Goal: Use online tool/utility: Utilize a website feature to perform a specific function

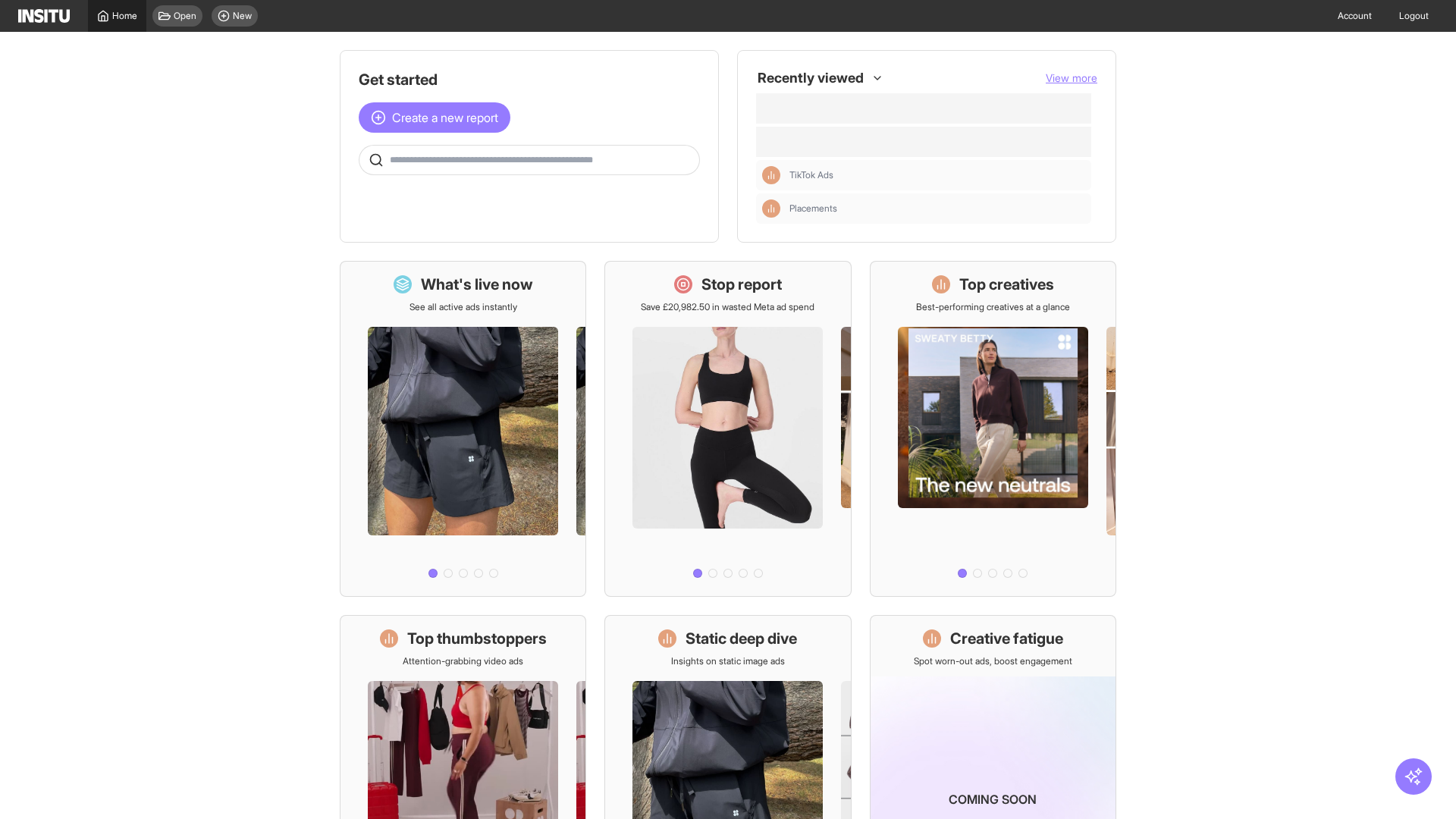
click at [117, 16] on span "Home" at bounding box center [125, 15] width 25 height 12
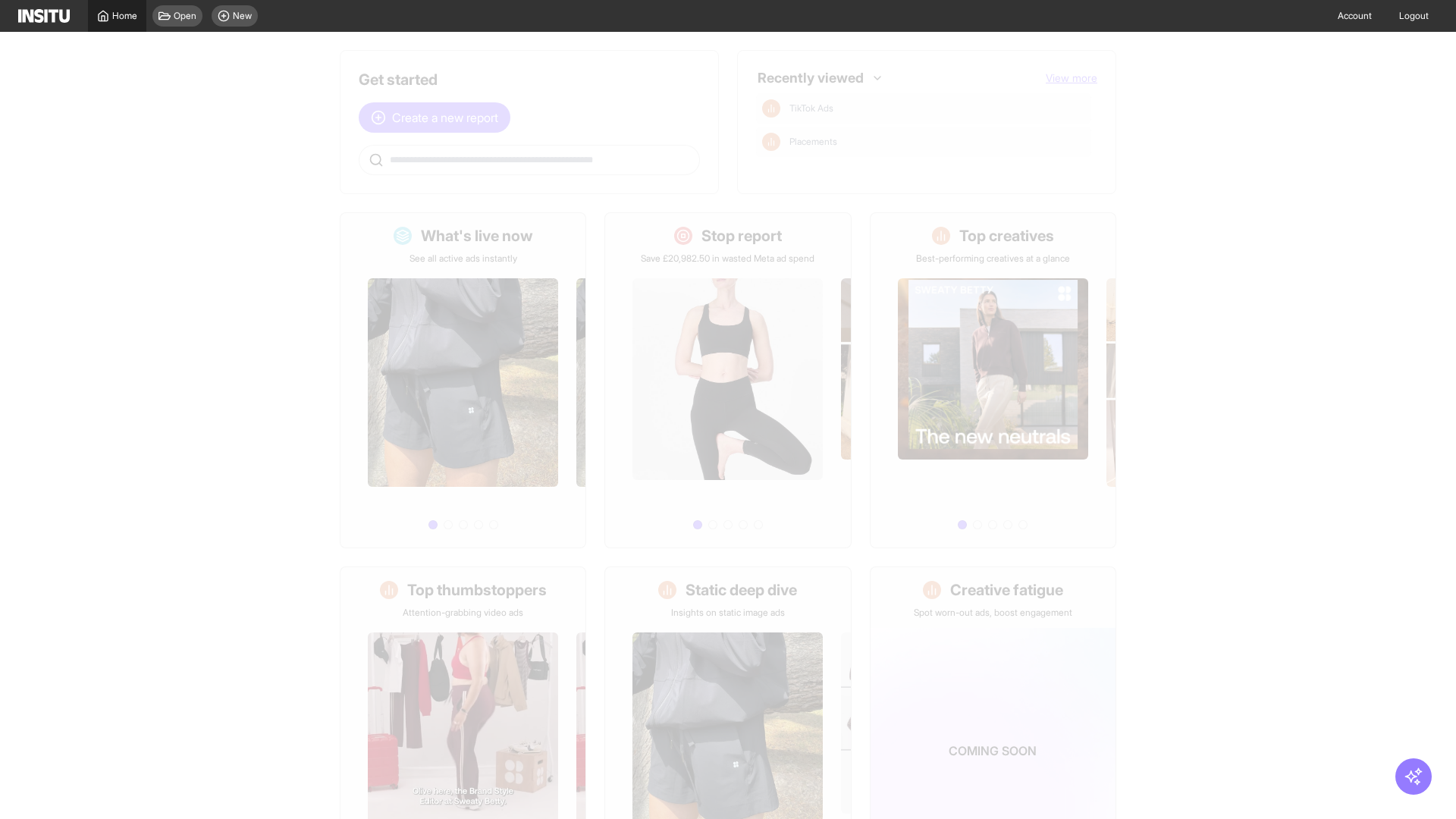
scroll to position [70, 0]
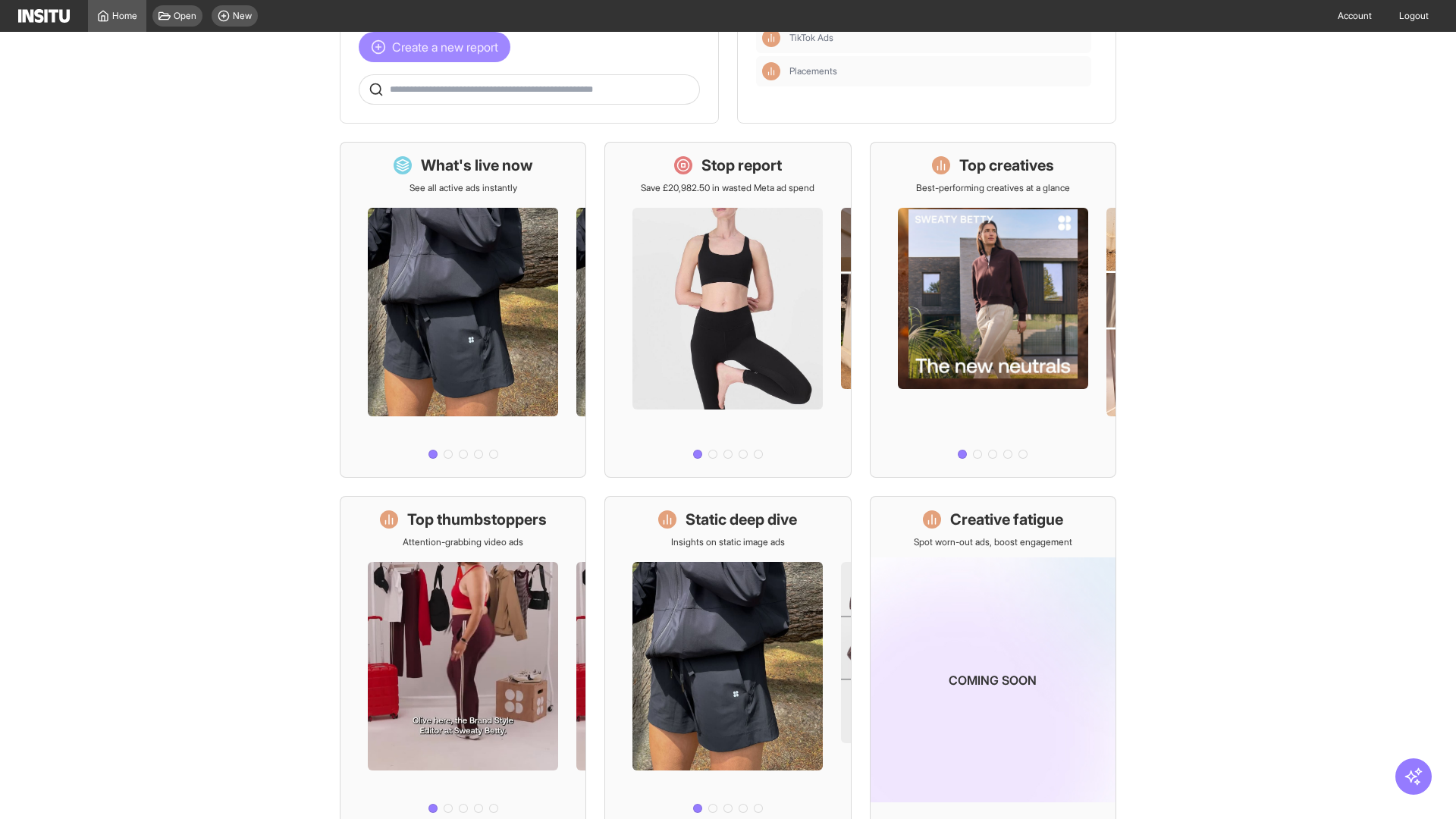
click at [438, 56] on span "Create a new report" at bounding box center [445, 47] width 106 height 18
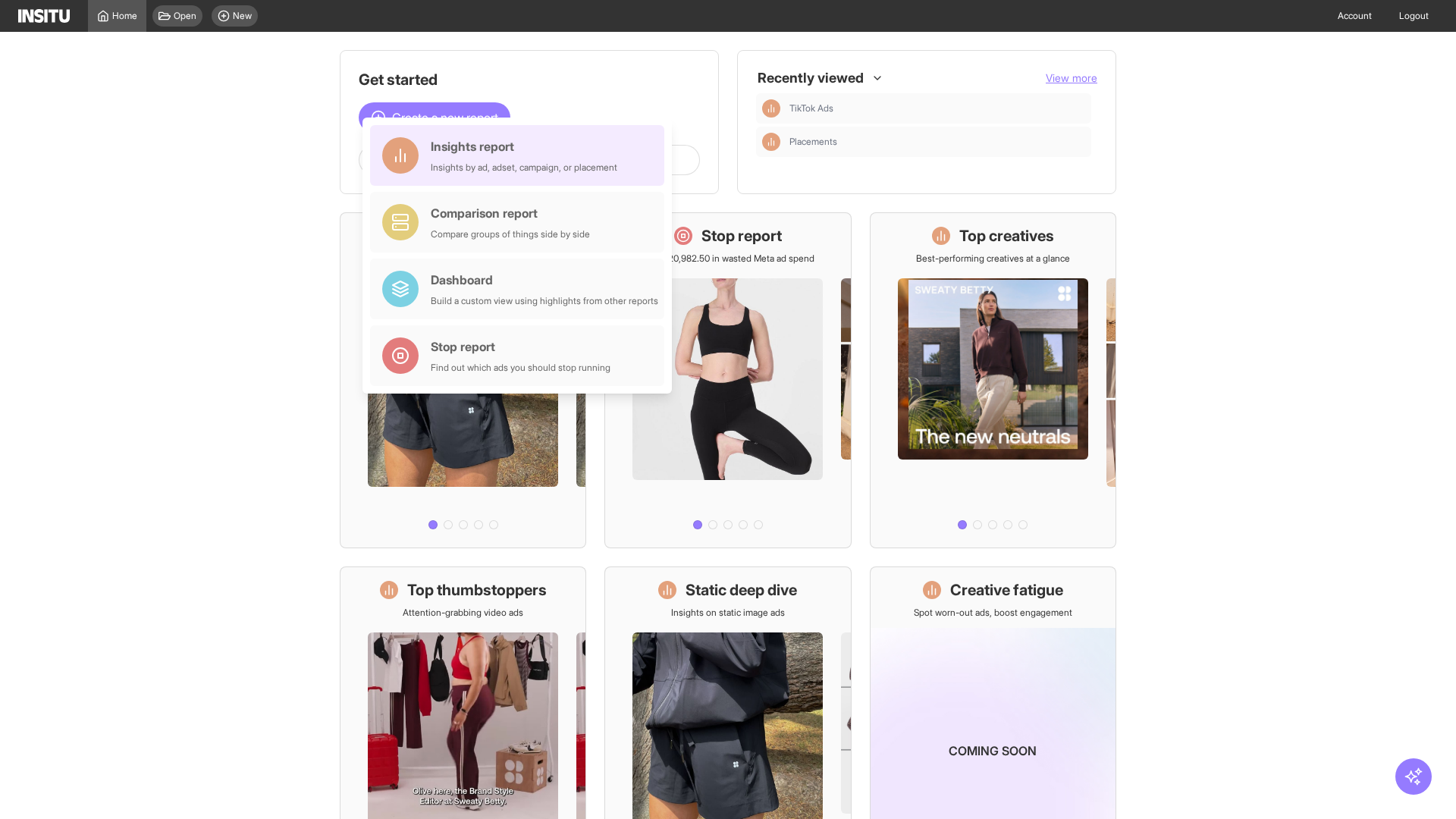
click at [521, 156] on div "Insights report Insights by ad, adset, campaign, or placement" at bounding box center [524, 156] width 186 height 36
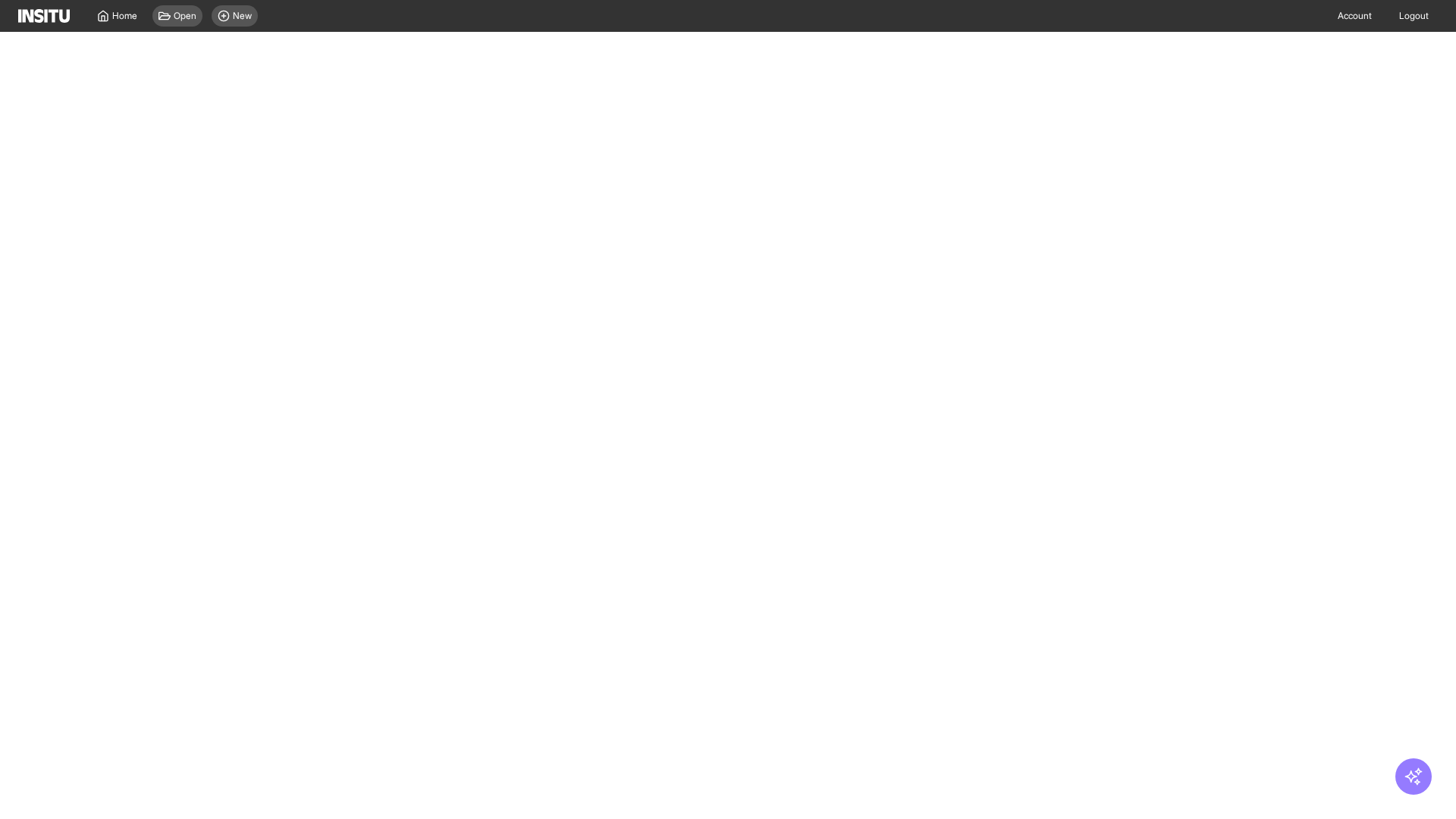
select select "**"
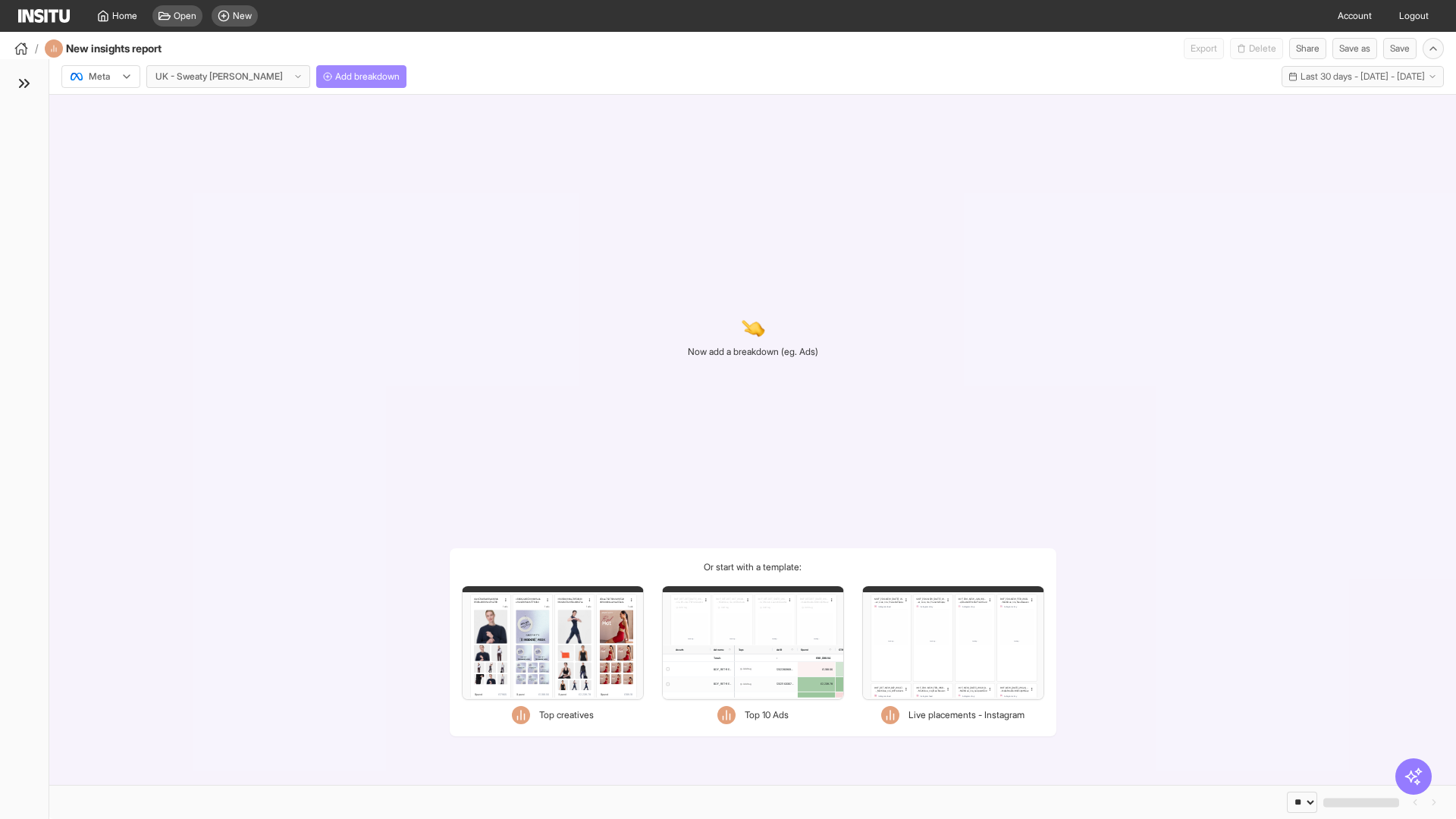
click at [335, 77] on span "Add breakdown" at bounding box center [367, 76] width 65 height 12
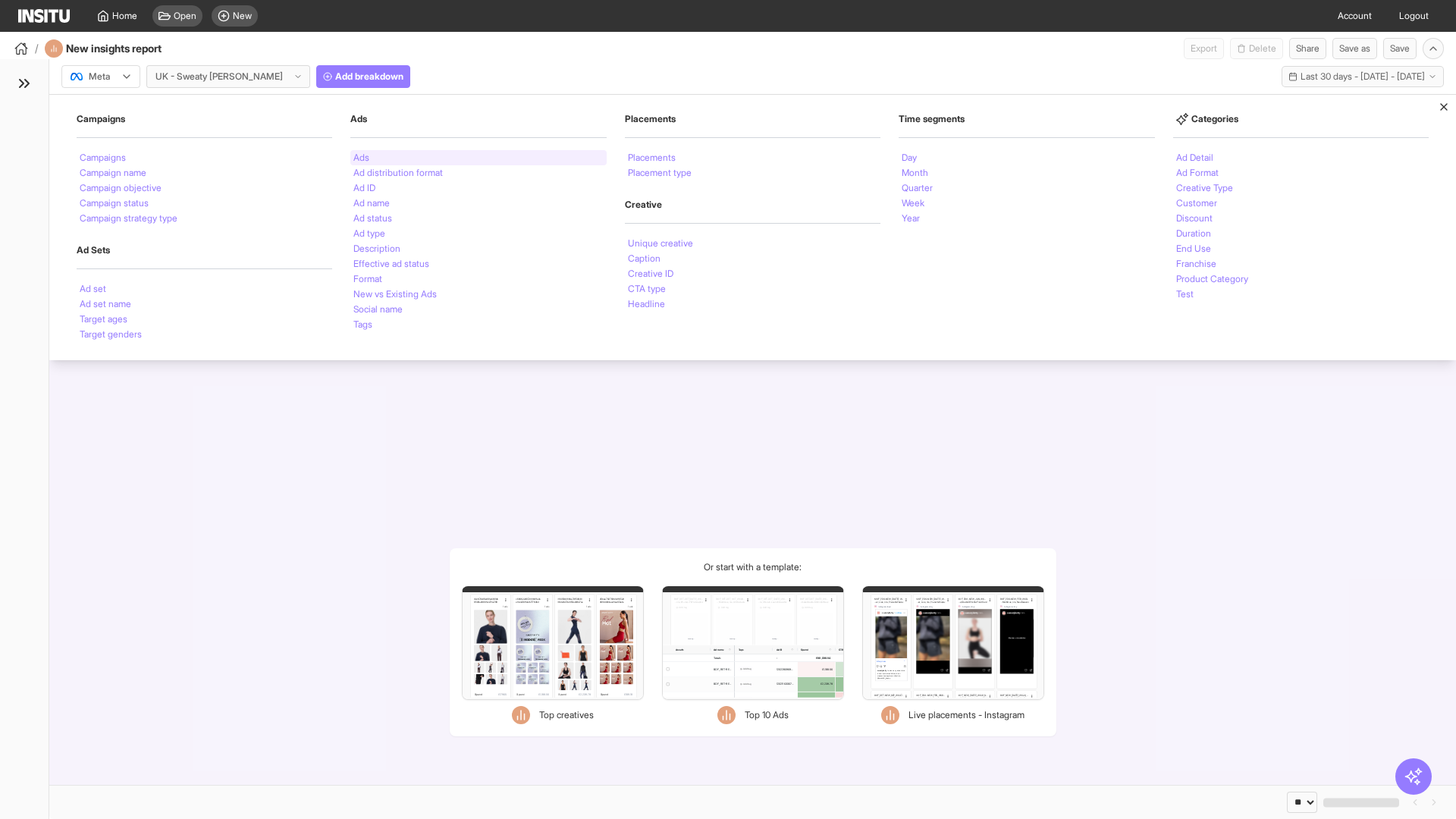
click at [361, 158] on li "Ads" at bounding box center [361, 158] width 16 height 9
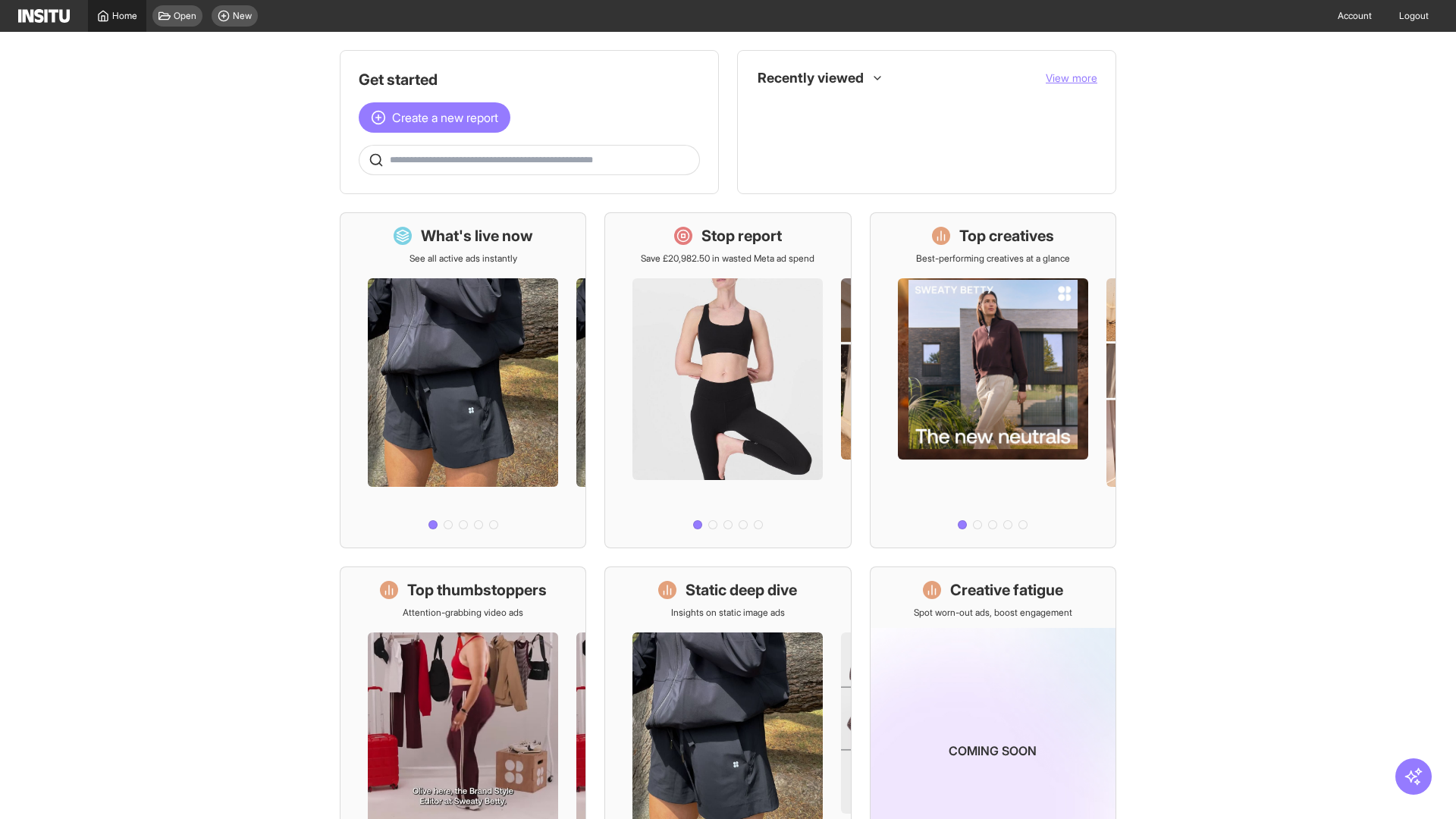
click at [117, 16] on span "Home" at bounding box center [125, 15] width 25 height 12
click at [438, 118] on span "Create a new report" at bounding box center [445, 117] width 106 height 18
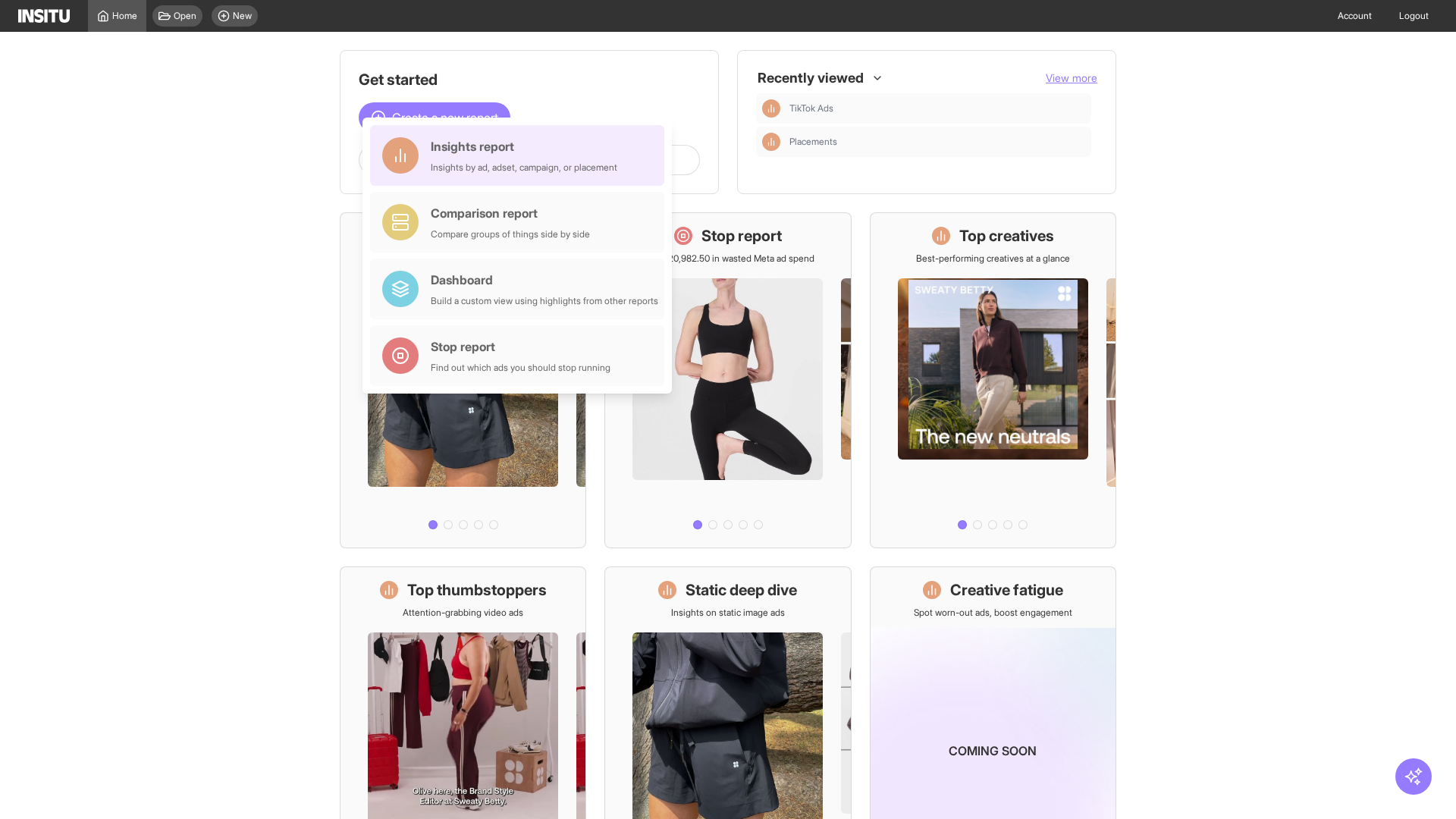
click at [521, 156] on div "Insights report Insights by ad, adset, campaign, or placement" at bounding box center [524, 156] width 186 height 36
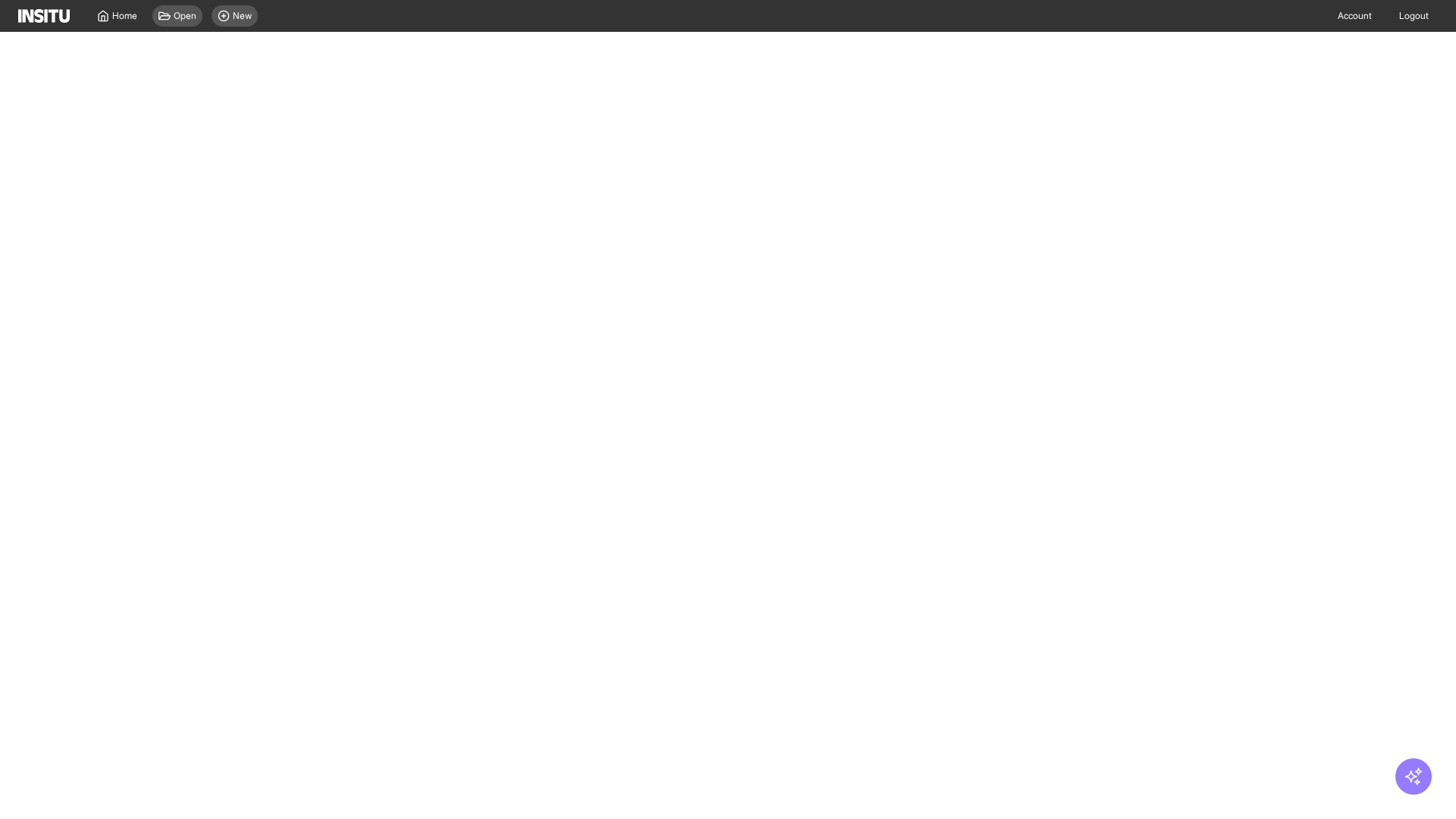
select select "**"
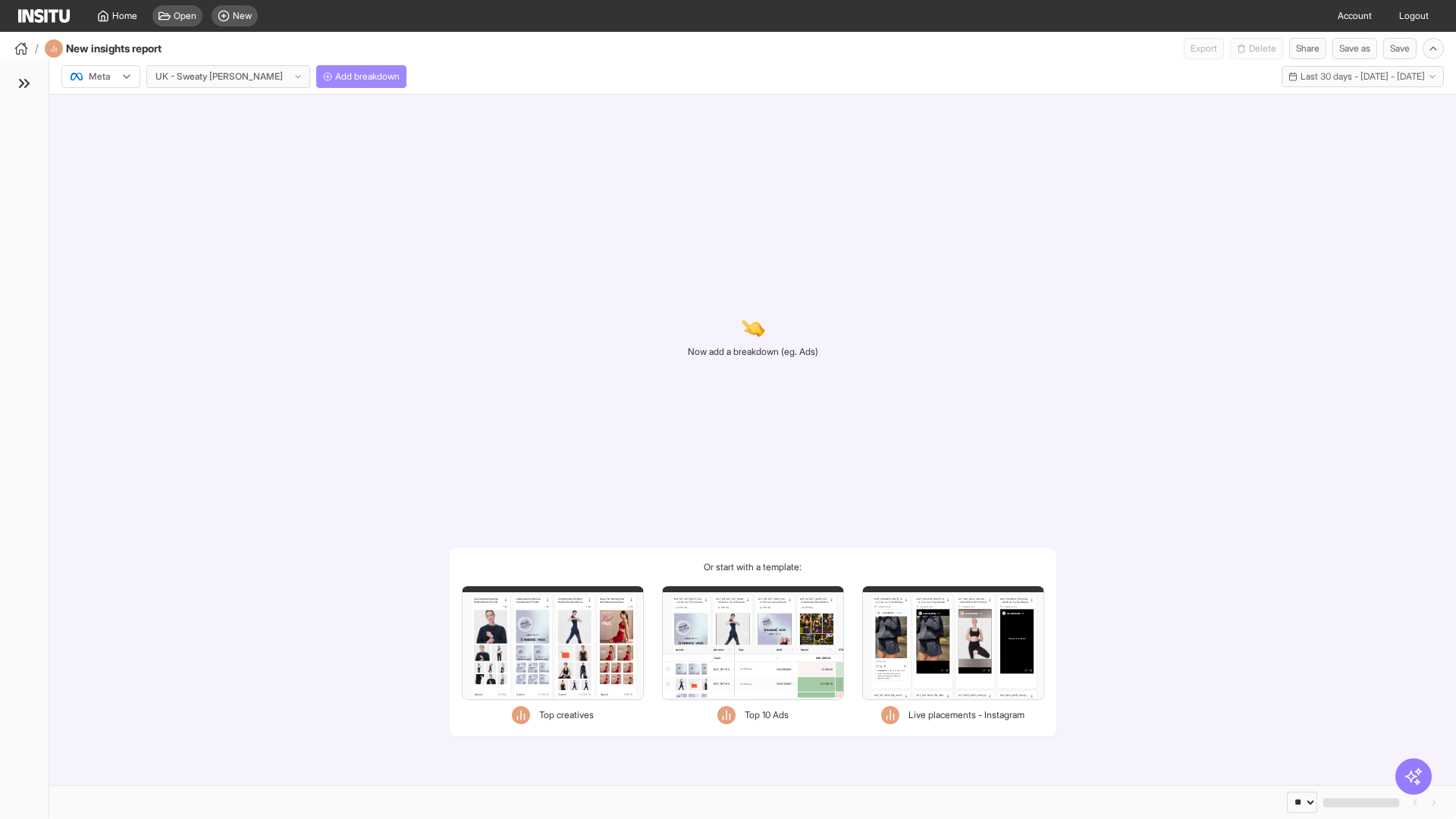
click at [335, 77] on span "Add breakdown" at bounding box center [367, 76] width 65 height 12
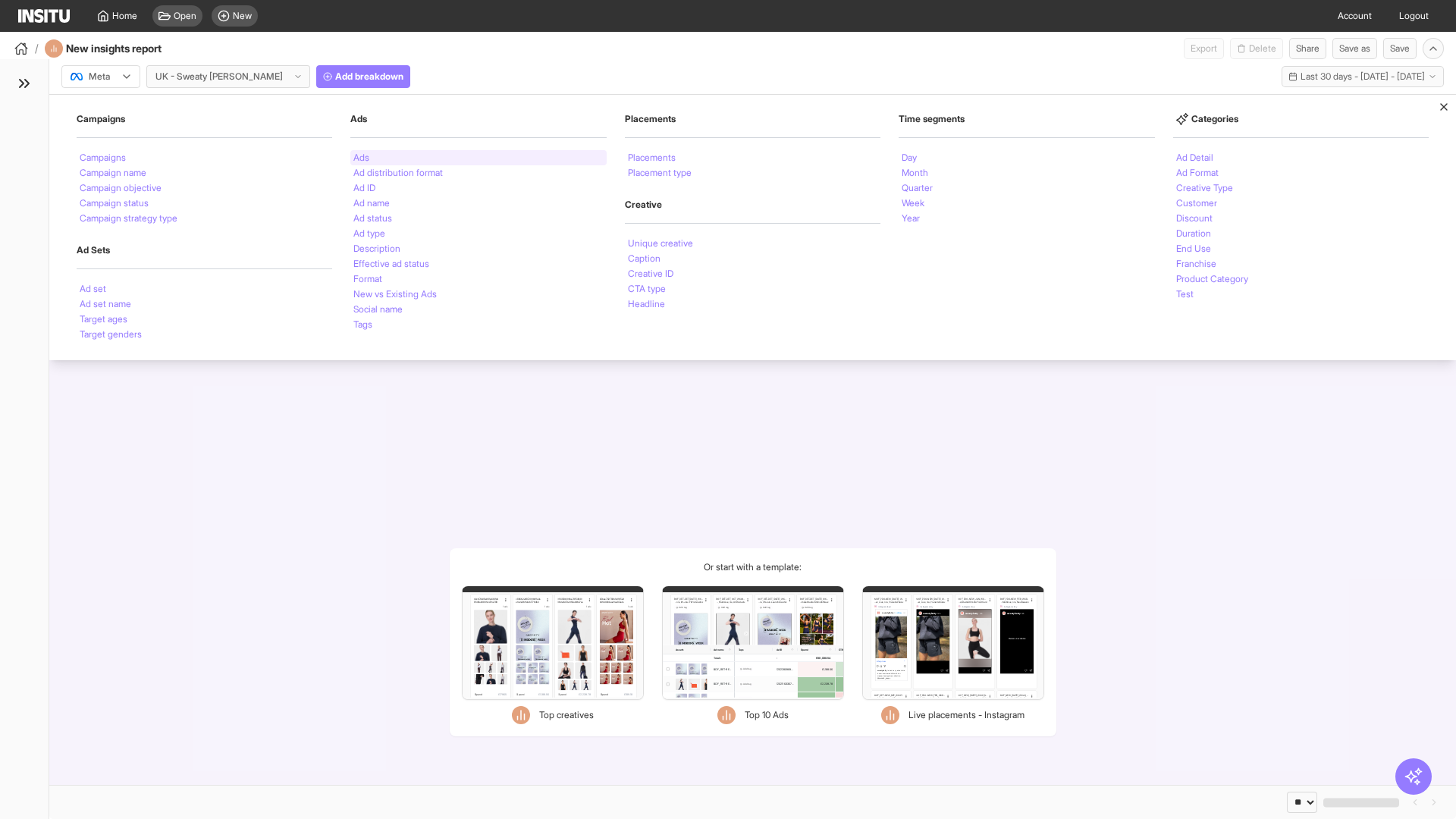
click at [361, 158] on li "Ads" at bounding box center [361, 158] width 16 height 9
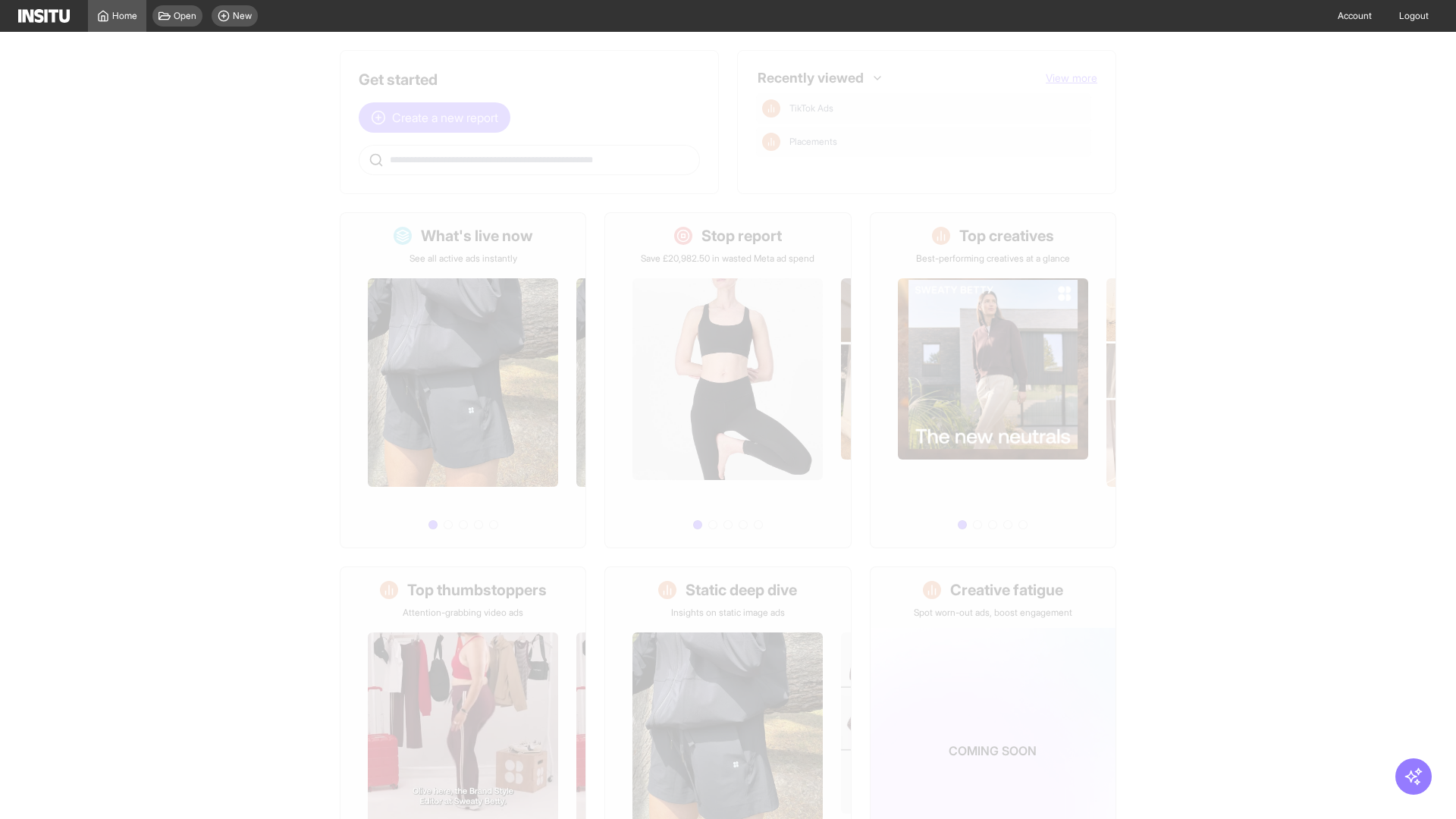
click at [438, 118] on span "Create a new report" at bounding box center [445, 117] width 106 height 18
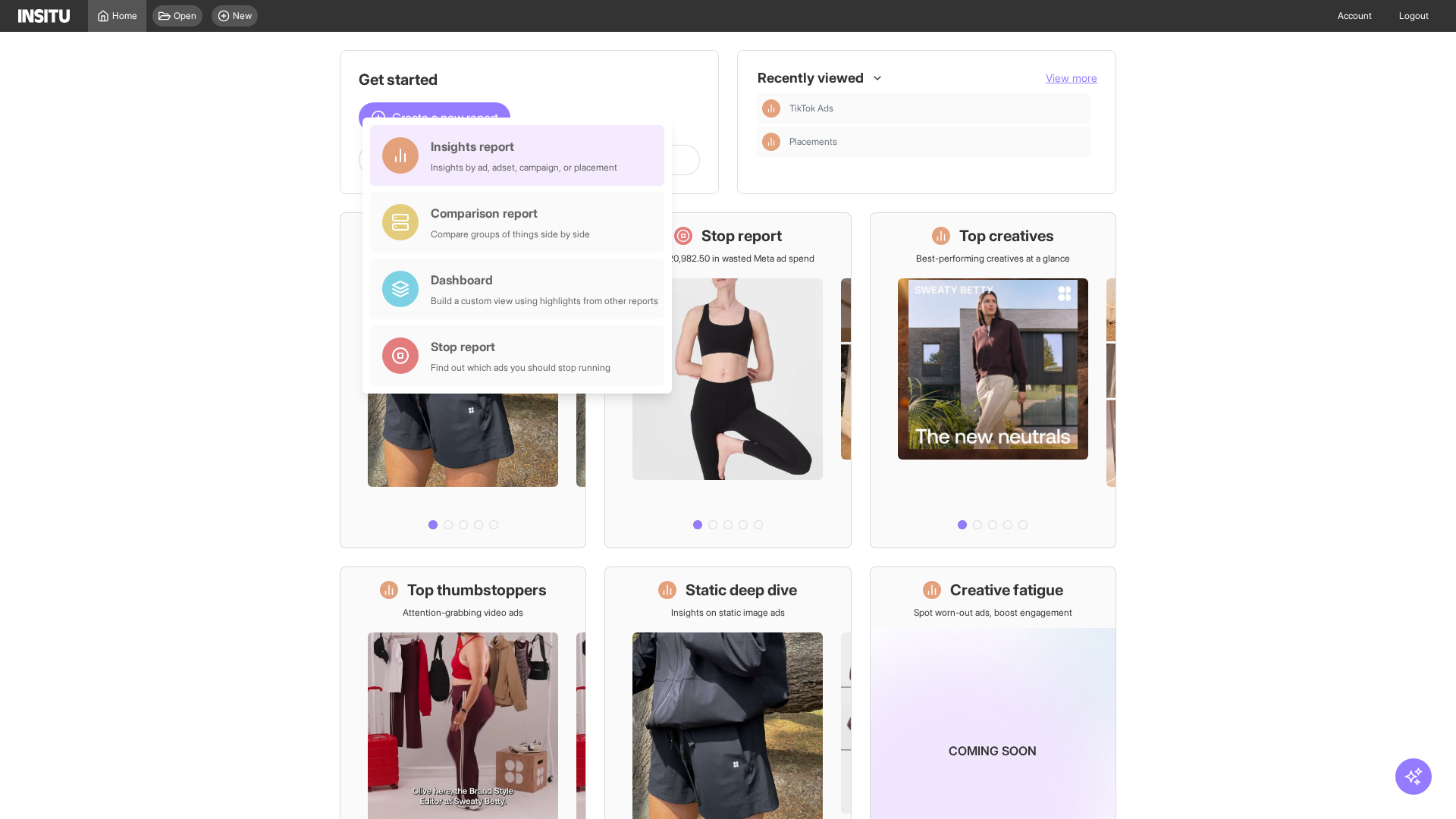
click at [521, 156] on div "Insights report Insights by ad, adset, campaign, or placement" at bounding box center [524, 156] width 186 height 36
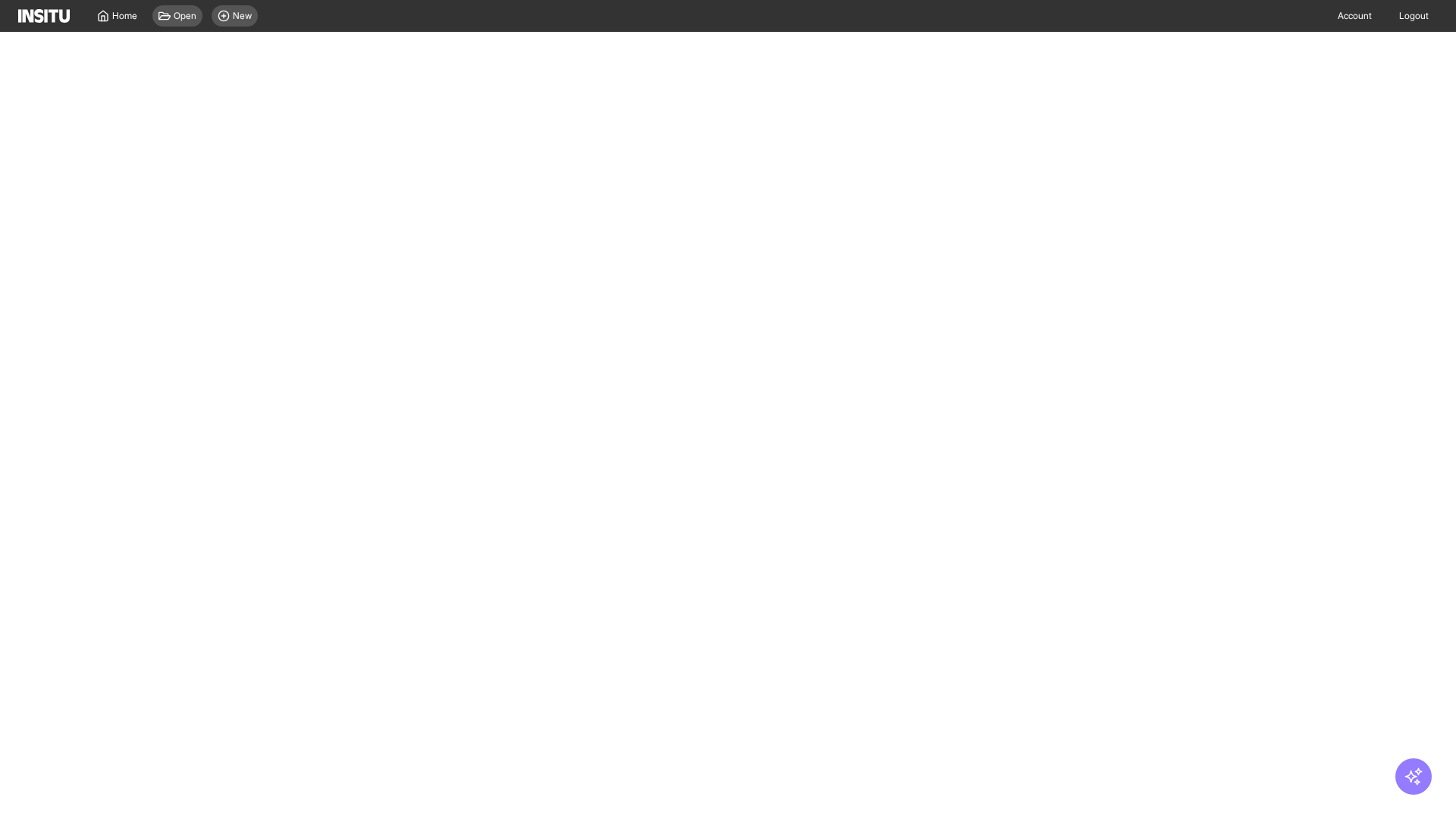
select select "**"
